Goal: Transaction & Acquisition: Purchase product/service

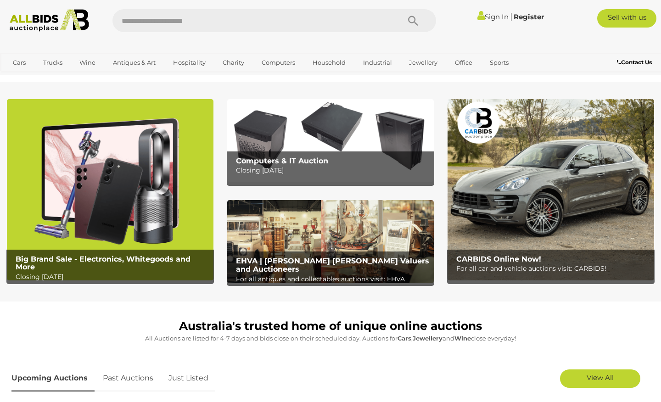
click at [177, 24] on input "text" at bounding box center [252, 20] width 278 height 23
type input "*******"
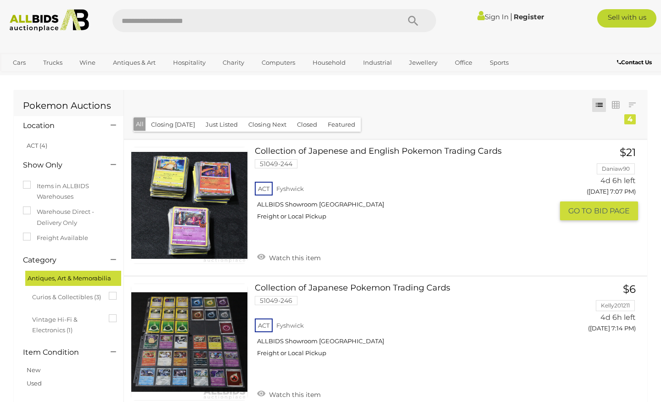
click at [375, 153] on link "Collection of Japenese and English Pokemon Trading Cards 51049-244 ACT Fyshwick" at bounding box center [408, 187] width 292 height 80
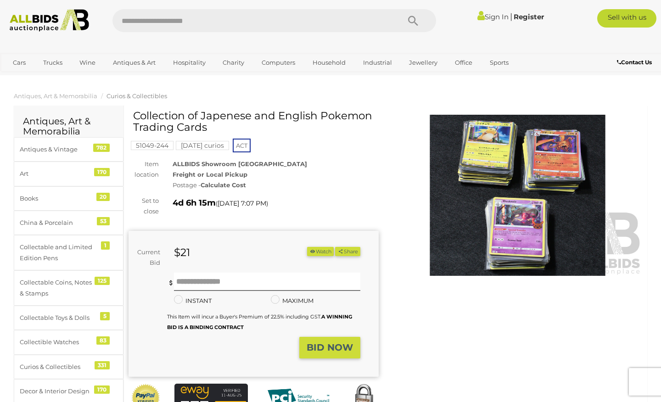
click at [563, 215] on img at bounding box center [518, 195] width 250 height 161
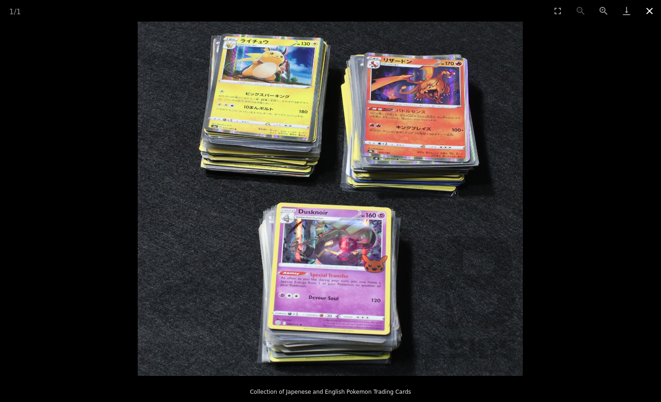
click at [650, 14] on button "Close gallery" at bounding box center [649, 11] width 23 height 22
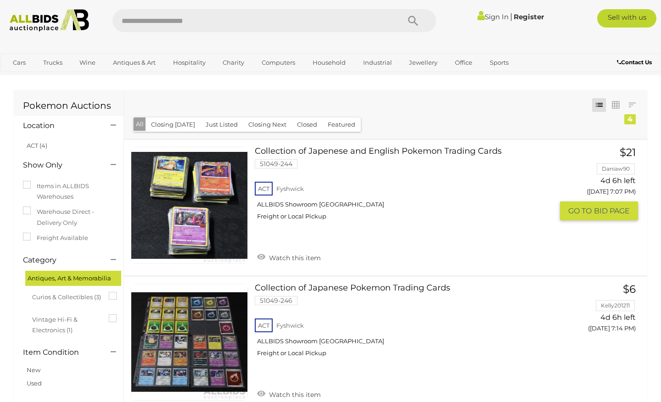
scroll to position [92, 0]
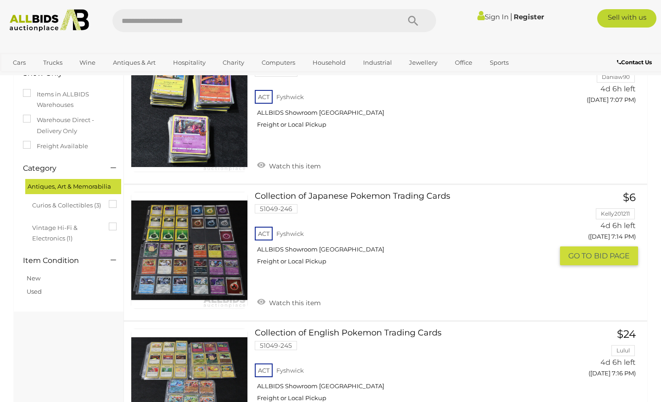
click at [366, 212] on link "Collection of Japanese Pokemon Trading Cards 51049-246 ACT Fyshwick ALLBIDS Sho…" at bounding box center [408, 232] width 292 height 80
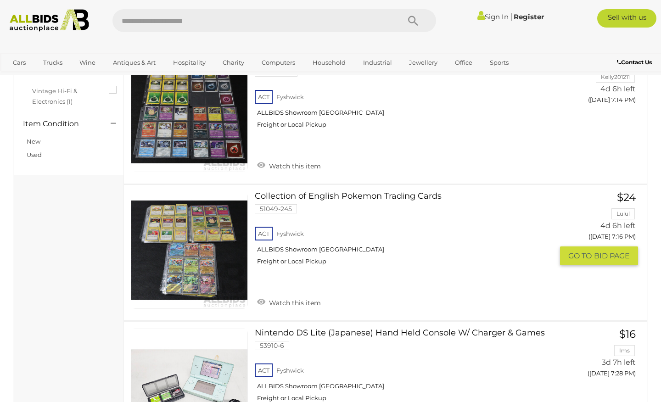
click at [329, 204] on link "Collection of English Pokemon Trading Cards 51049-245 ACT Fyshwick ALLBIDS Show…" at bounding box center [408, 232] width 292 height 80
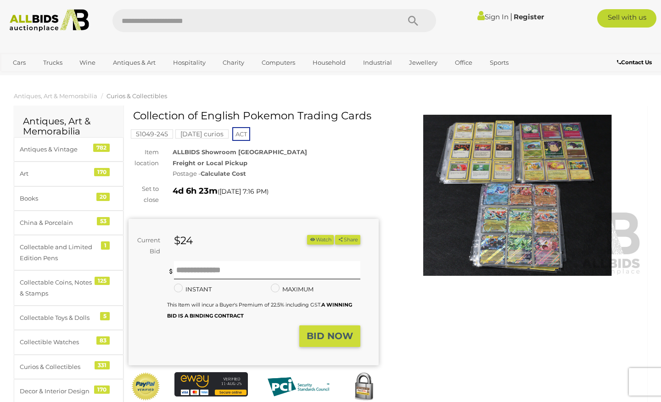
click at [482, 201] on img at bounding box center [518, 195] width 250 height 161
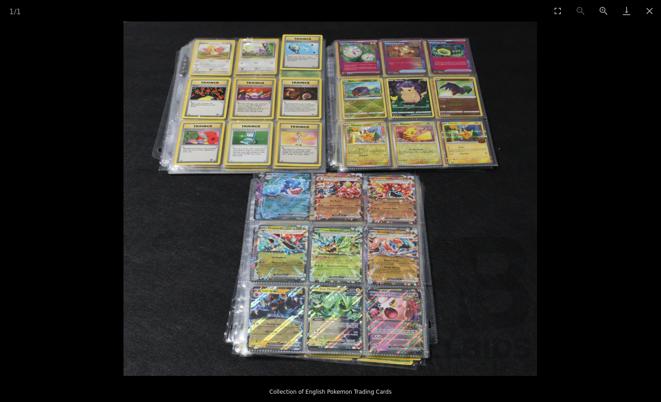
click at [623, 195] on picture at bounding box center [330, 199] width 661 height 354
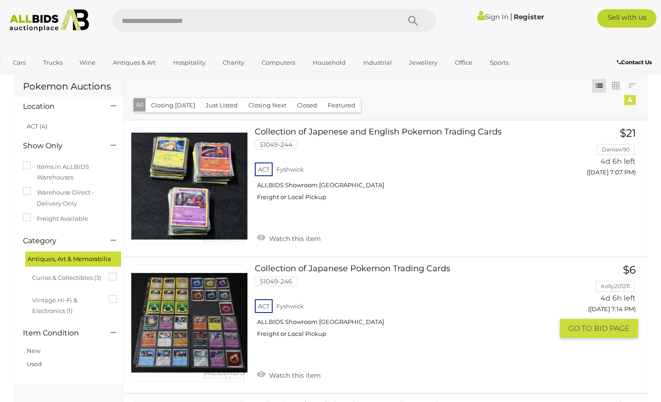
scroll to position [18, 0]
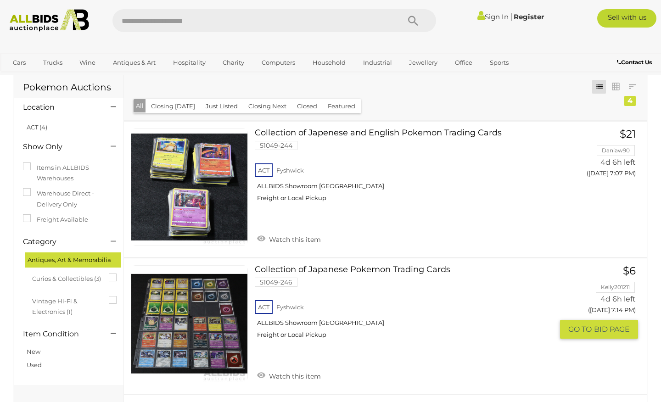
click at [393, 281] on link "Collection of Japanese Pokemon Trading Cards 51049-246 ACT Fyshwick ALLBIDS Sho…" at bounding box center [408, 305] width 292 height 80
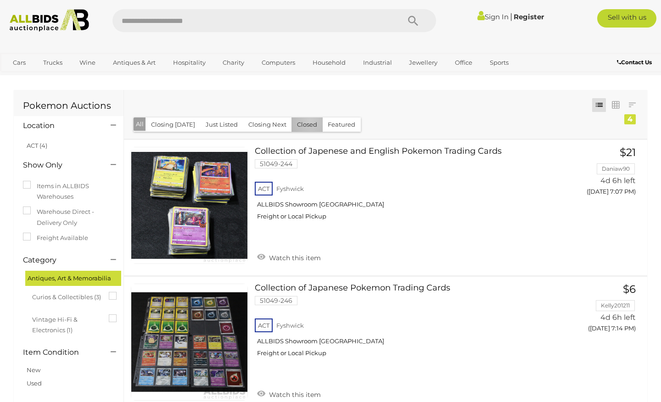
click at [307, 122] on button "Closed" at bounding box center [307, 125] width 31 height 14
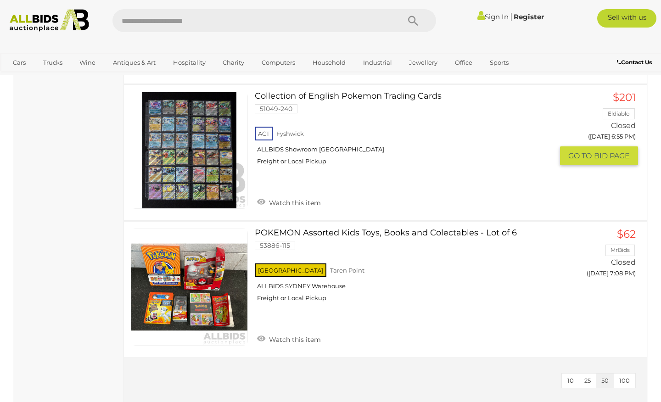
scroll to position [571, 0]
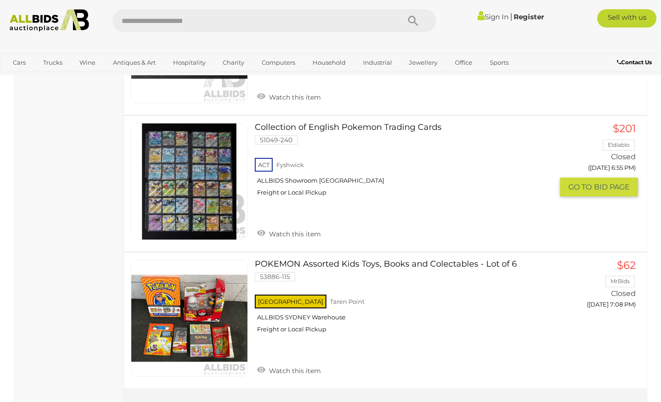
click at [394, 175] on div "ACT Fyshwick ALLBIDS Showroom Fyshwick Freight or Local Pickup" at bounding box center [404, 179] width 298 height 47
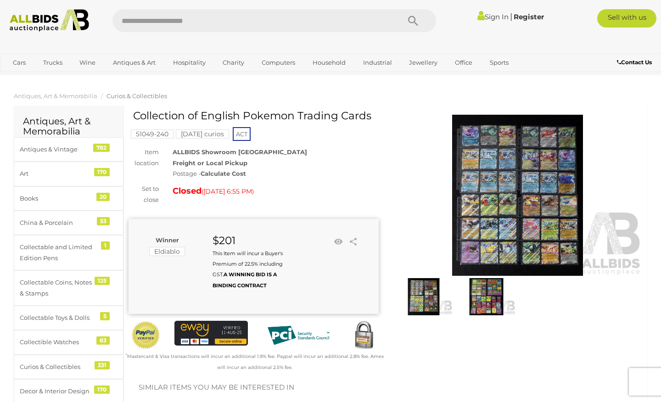
click at [486, 303] on img at bounding box center [486, 296] width 58 height 37
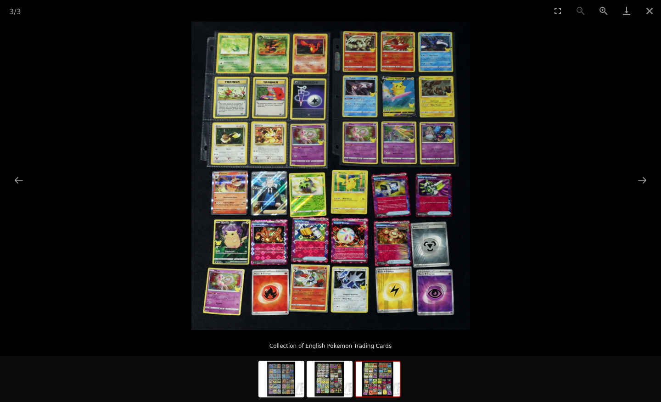
click at [638, 227] on picture at bounding box center [330, 176] width 661 height 309
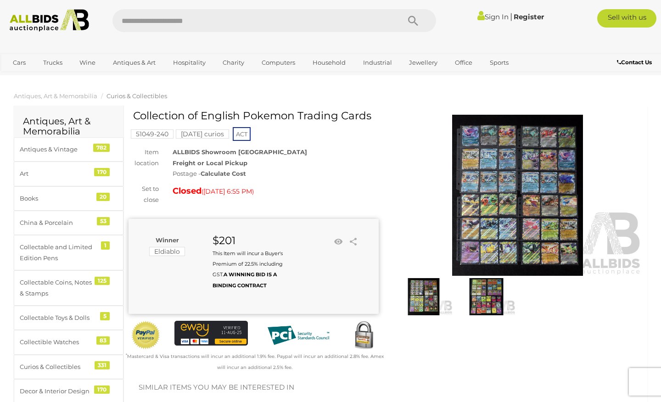
click at [416, 289] on img at bounding box center [424, 296] width 58 height 37
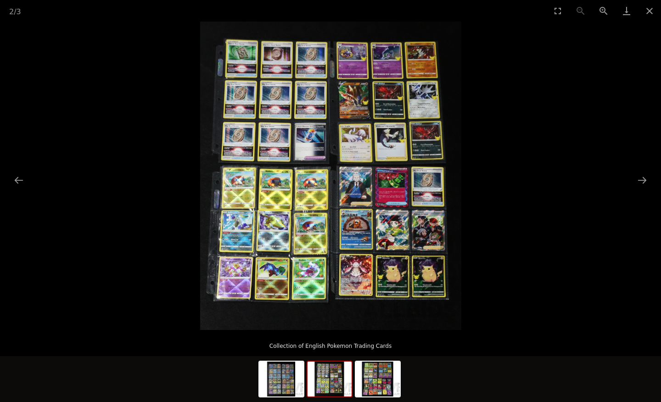
click at [519, 242] on picture at bounding box center [330, 176] width 661 height 309
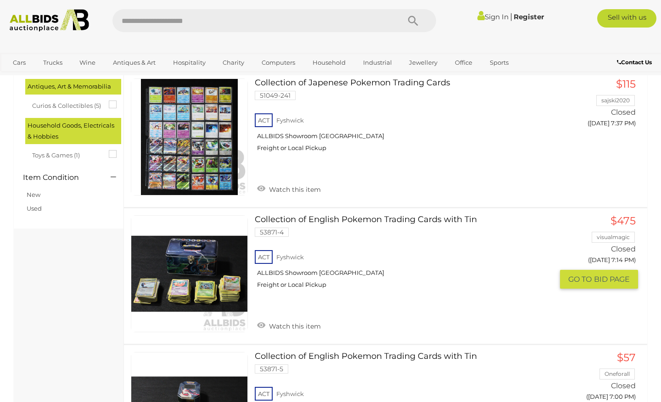
scroll to position [206, 0]
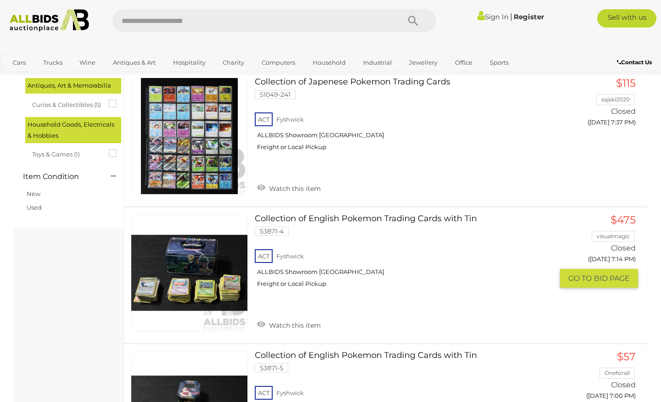
click at [384, 229] on link "Collection of English Pokemon Trading Cards with Tin 53871-4 ACT [GEOGRAPHIC_DA…" at bounding box center [408, 254] width 292 height 80
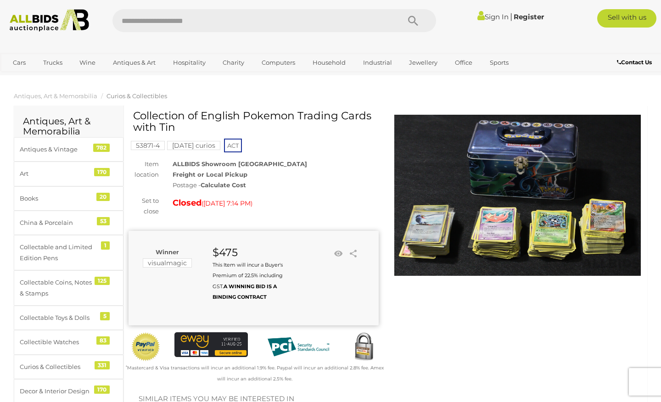
click at [509, 234] on img at bounding box center [518, 195] width 250 height 161
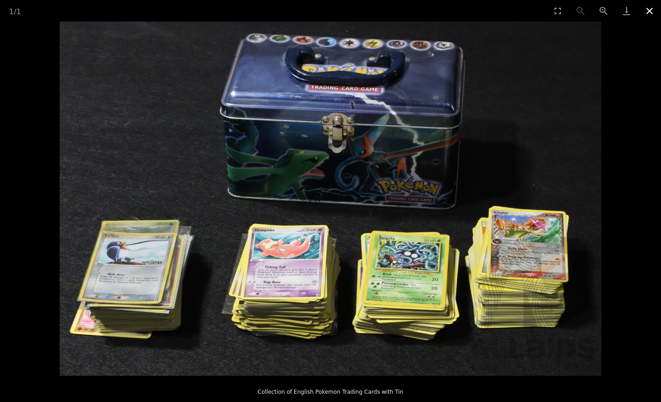
click at [649, 13] on button "Close gallery" at bounding box center [649, 11] width 23 height 22
